Goal: Find specific page/section: Find specific page/section

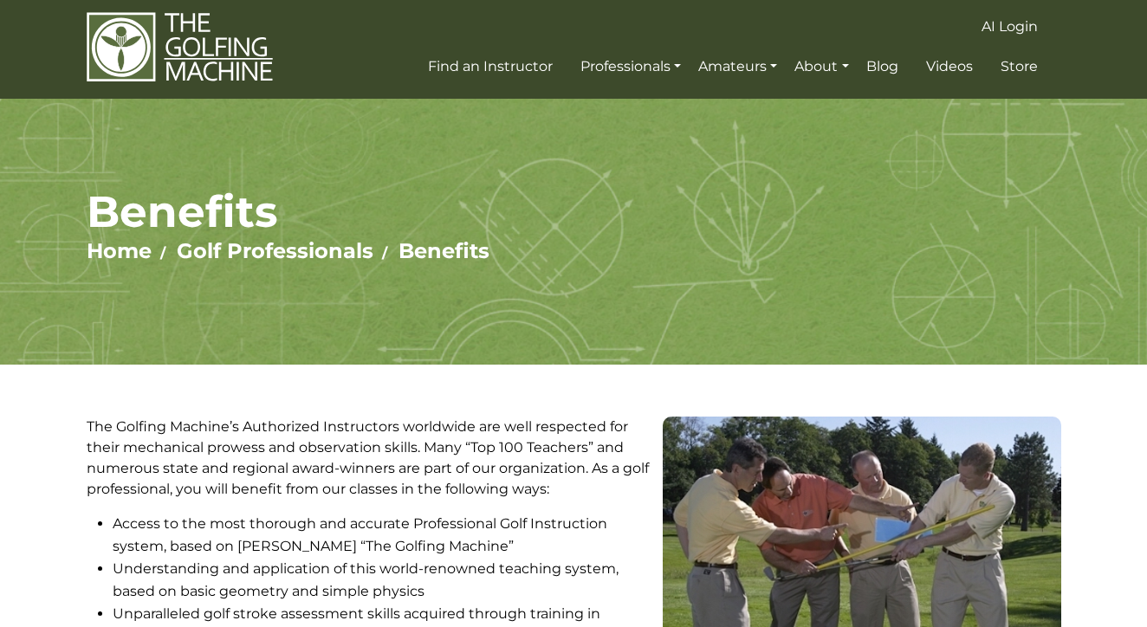
scroll to position [3, 0]
click at [503, 67] on span "Find an Instructor" at bounding box center [490, 67] width 125 height 16
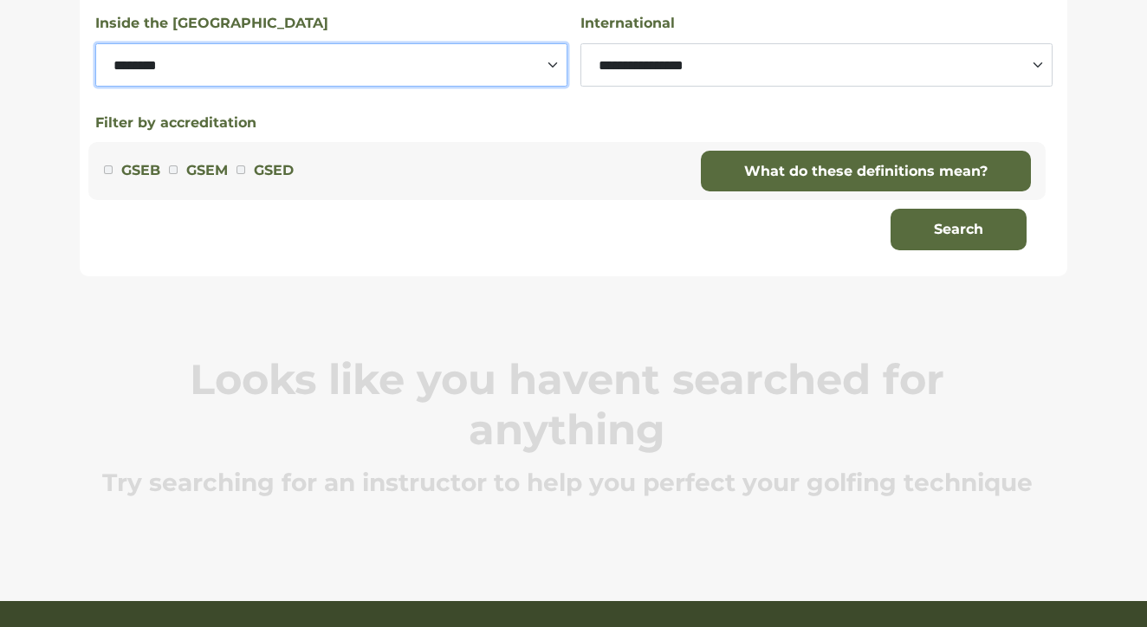
scroll to position [422, 0]
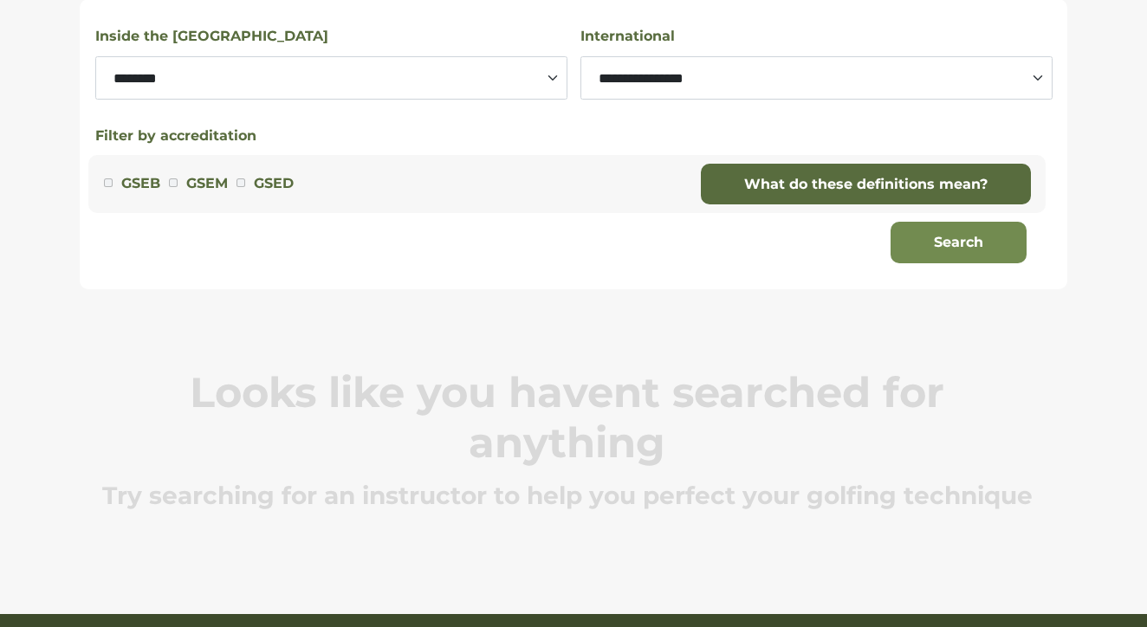
click at [949, 245] on button "Search" at bounding box center [959, 243] width 136 height 42
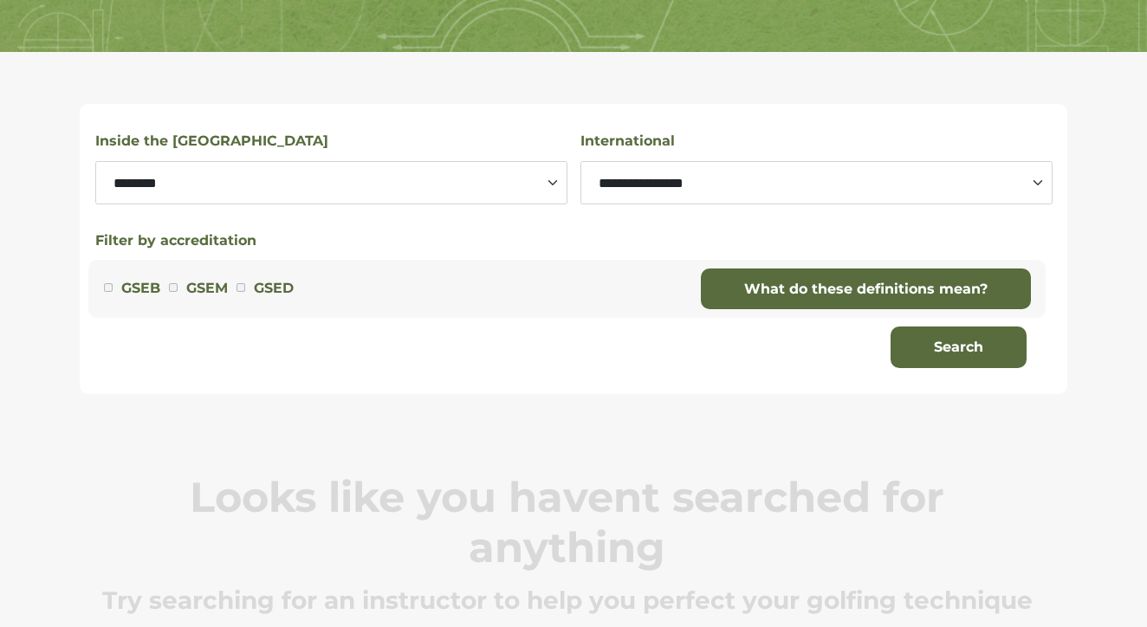
scroll to position [298, 0]
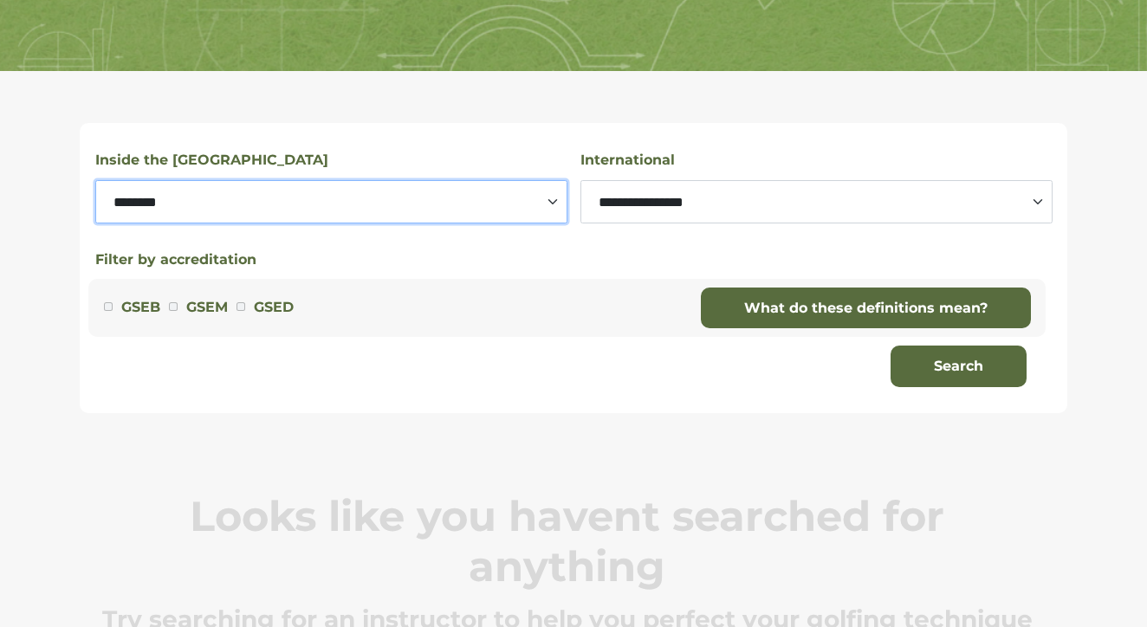
select select "**********"
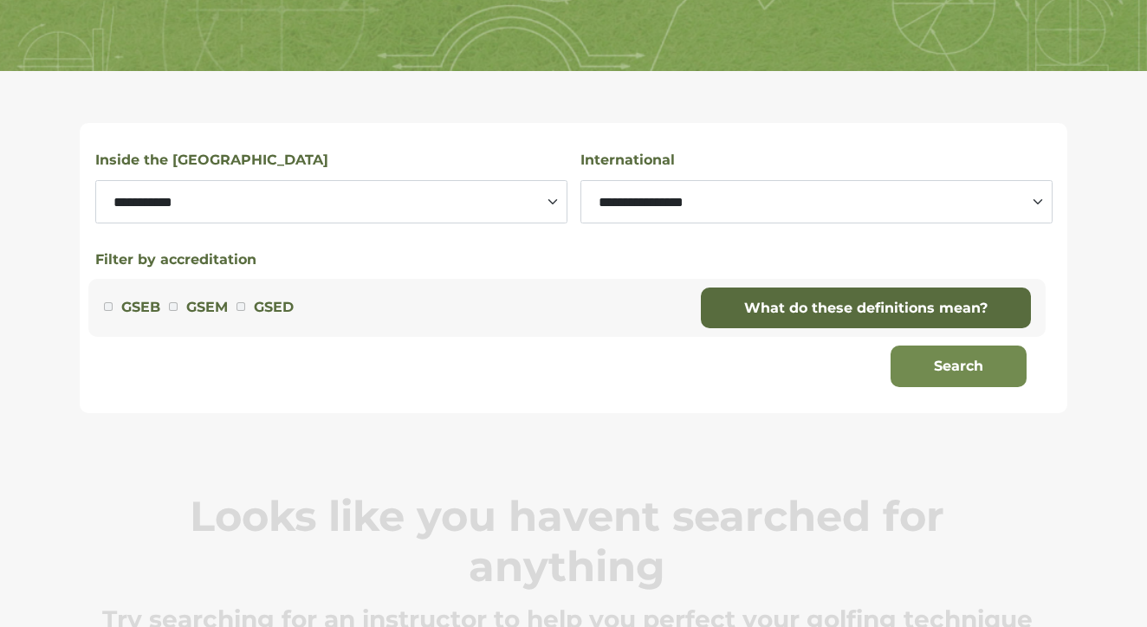
click at [964, 366] on button "Search" at bounding box center [959, 367] width 136 height 42
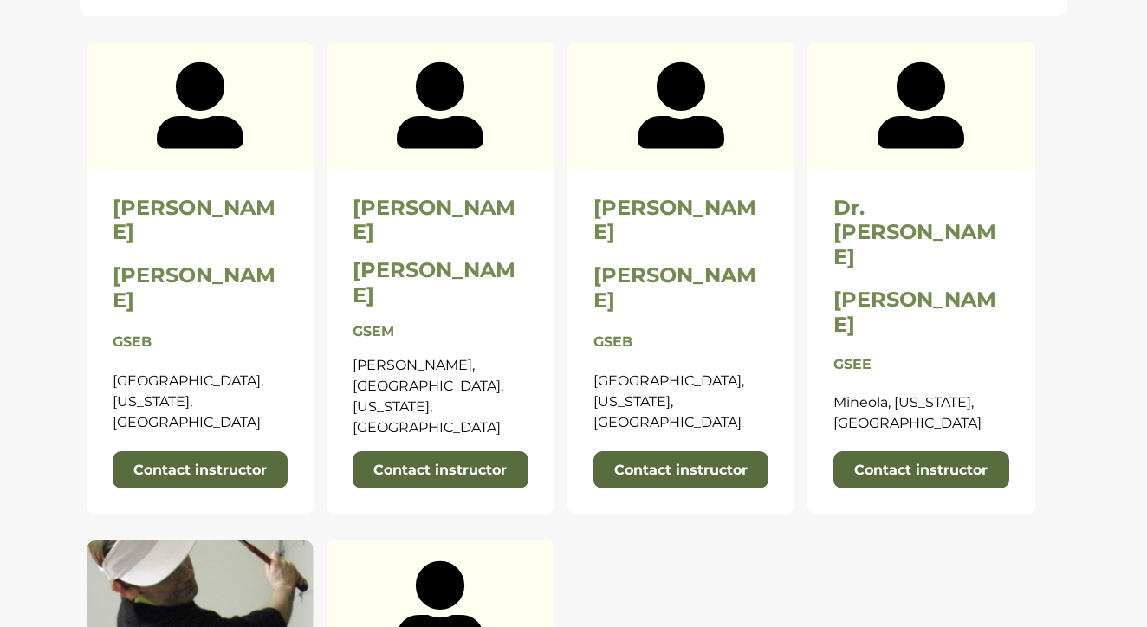
scroll to position [669, 0]
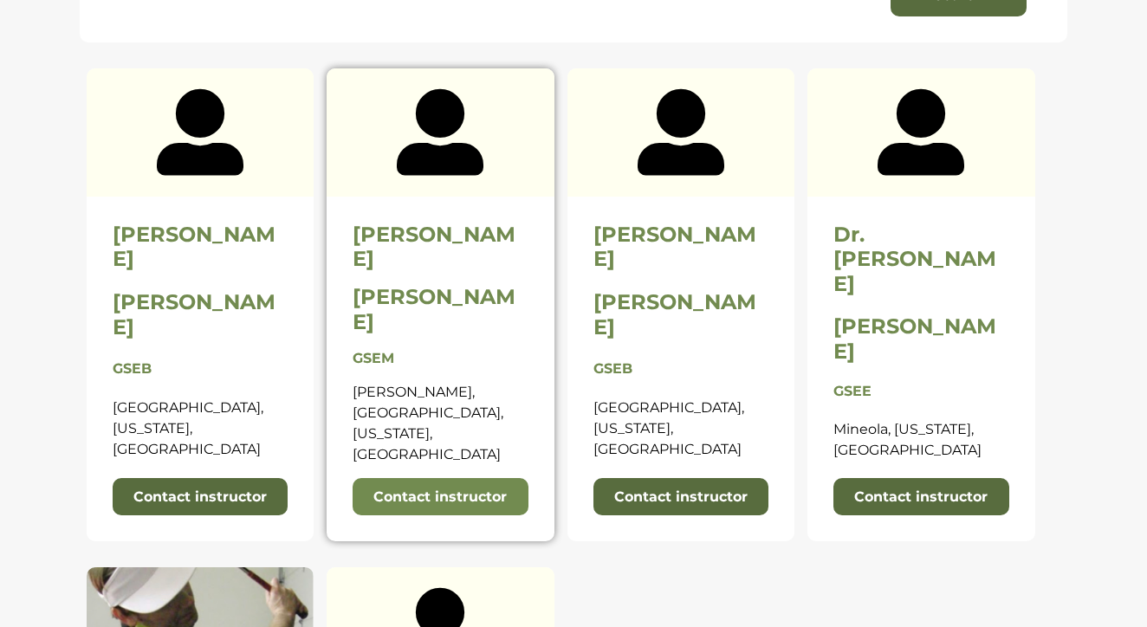
click at [465, 478] on link "Contact instructor" at bounding box center [441, 497] width 176 height 38
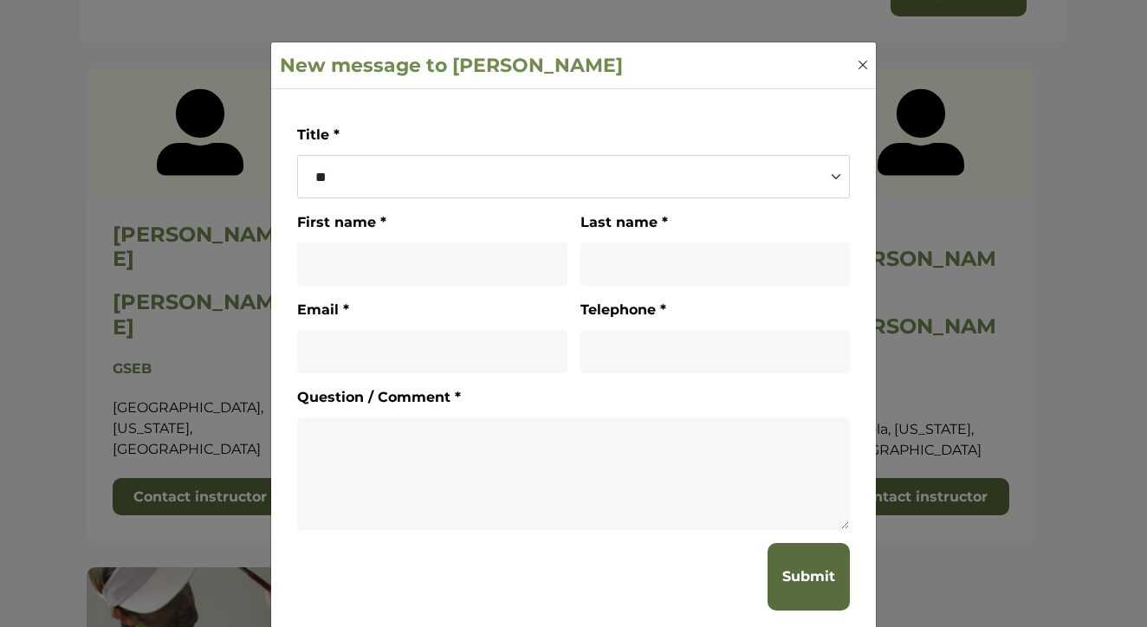
click at [863, 62] on button "Close" at bounding box center [862, 64] width 17 height 17
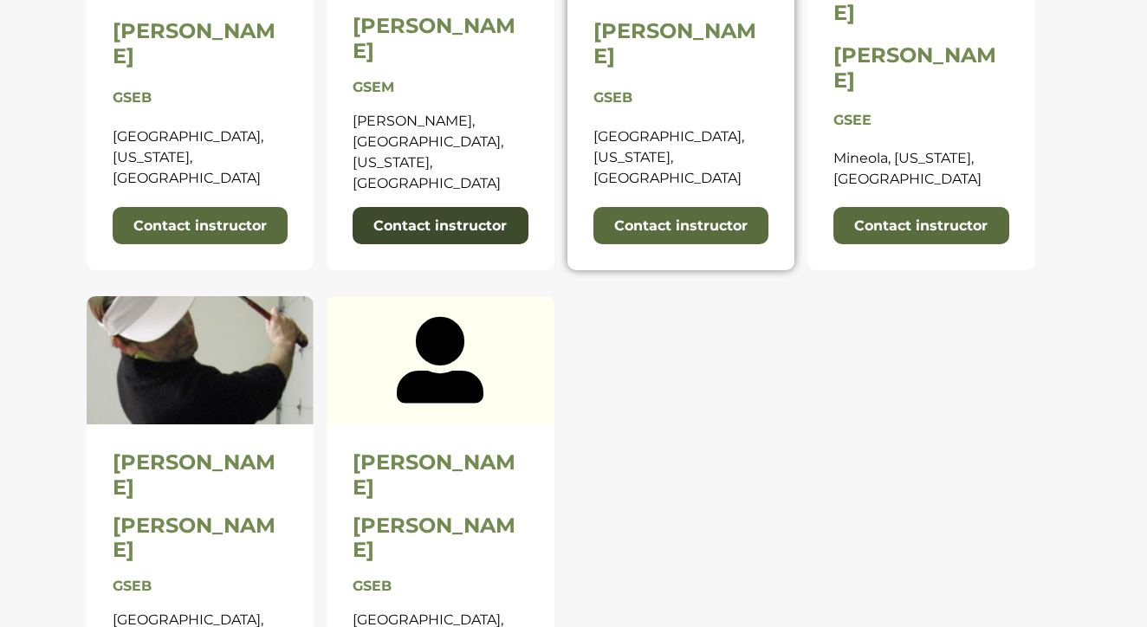
scroll to position [943, 0]
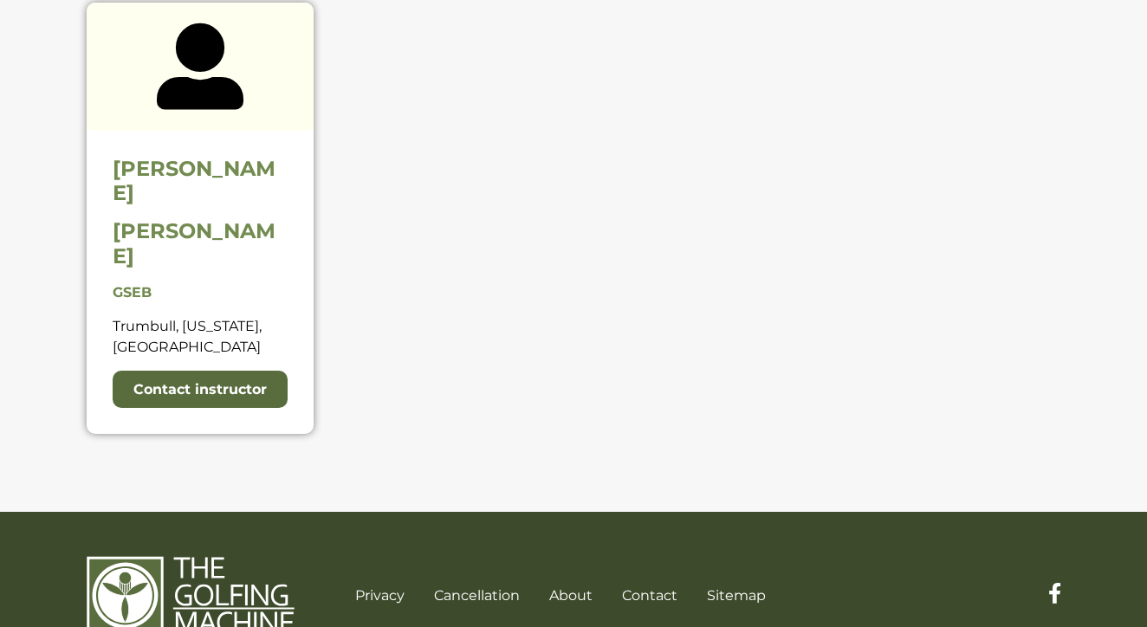
scroll to position [734, 0]
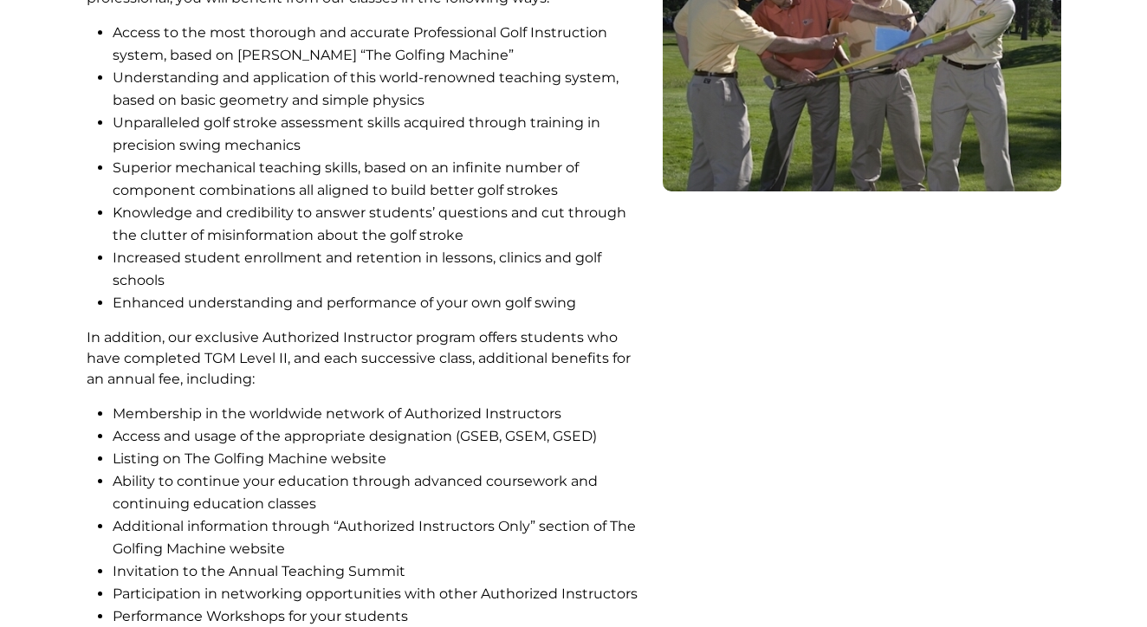
scroll to position [498, 0]
